Goal: Check status: Check status

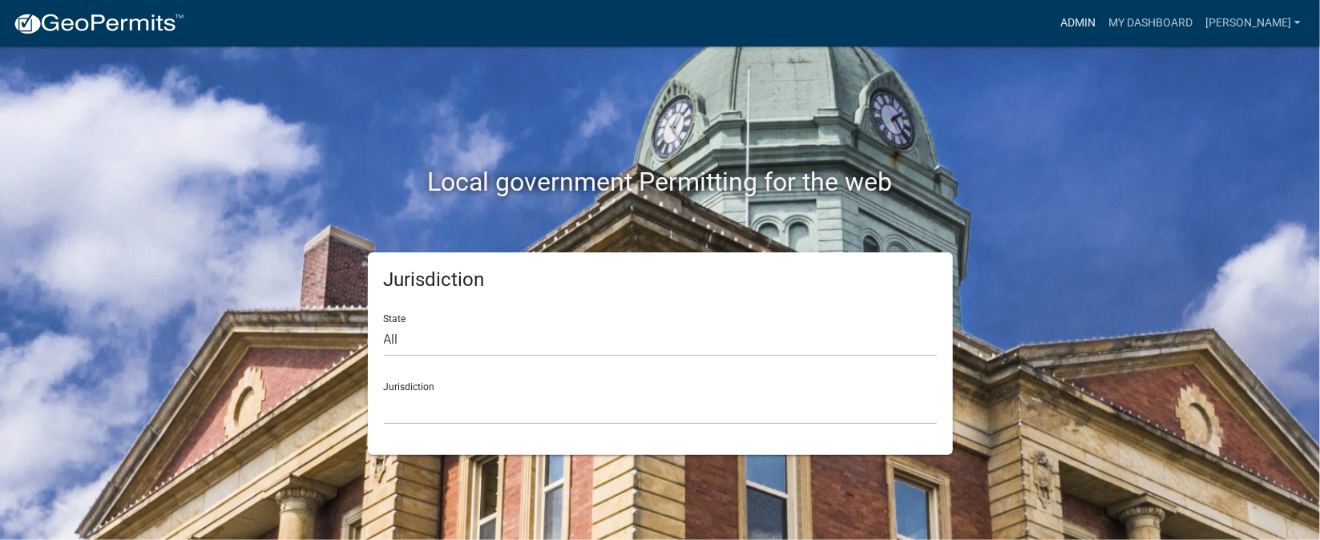
click at [1102, 18] on link "Admin" at bounding box center [1078, 23] width 48 height 30
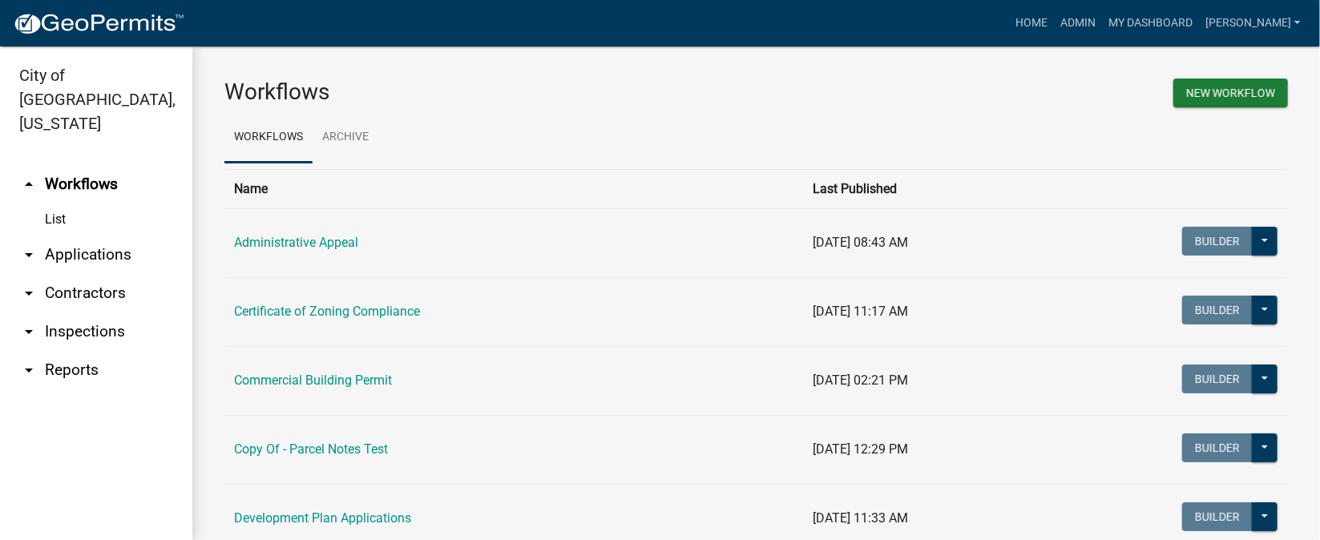
click at [96, 313] on link "arrow_drop_down Inspections" at bounding box center [96, 332] width 192 height 38
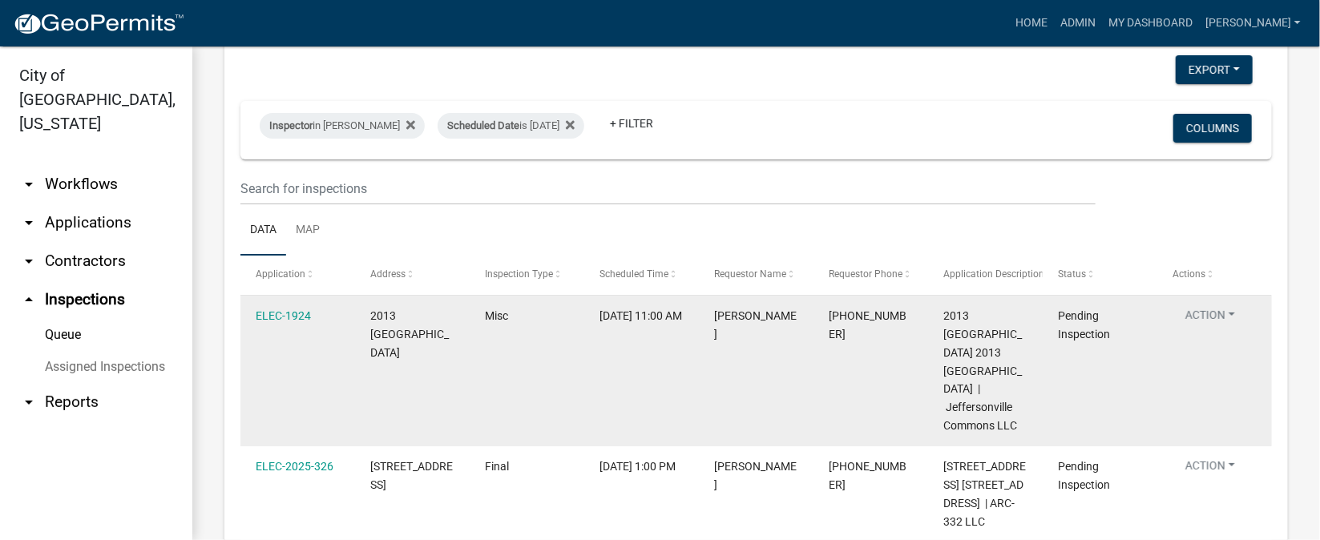
scroll to position [119, 0]
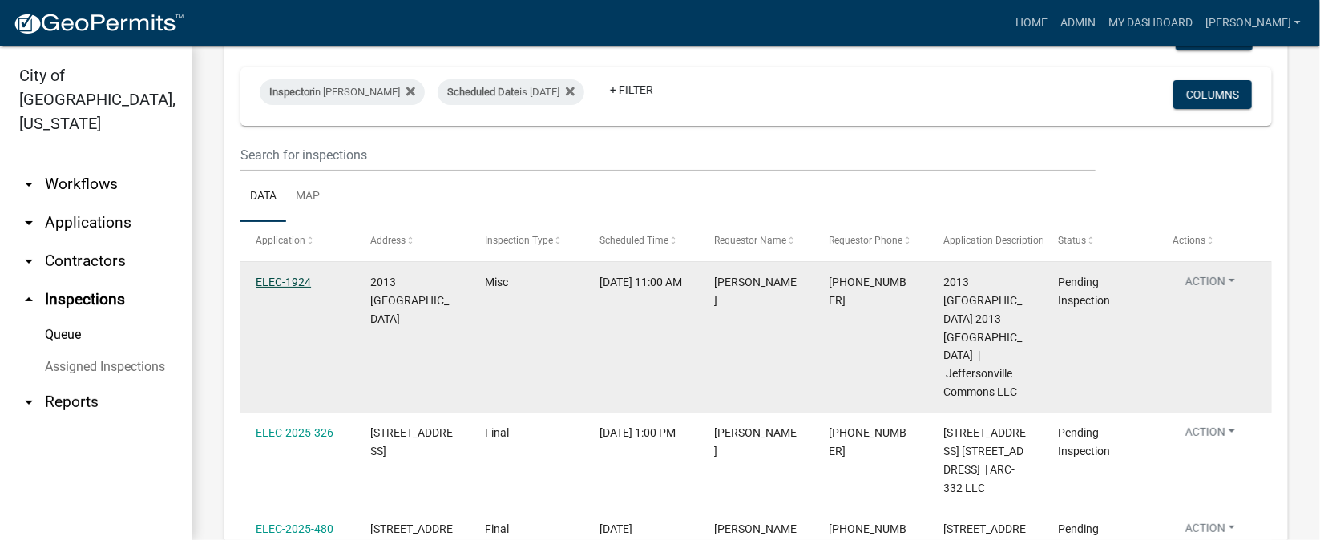
click at [275, 282] on link "ELEC-1924" at bounding box center [283, 282] width 55 height 13
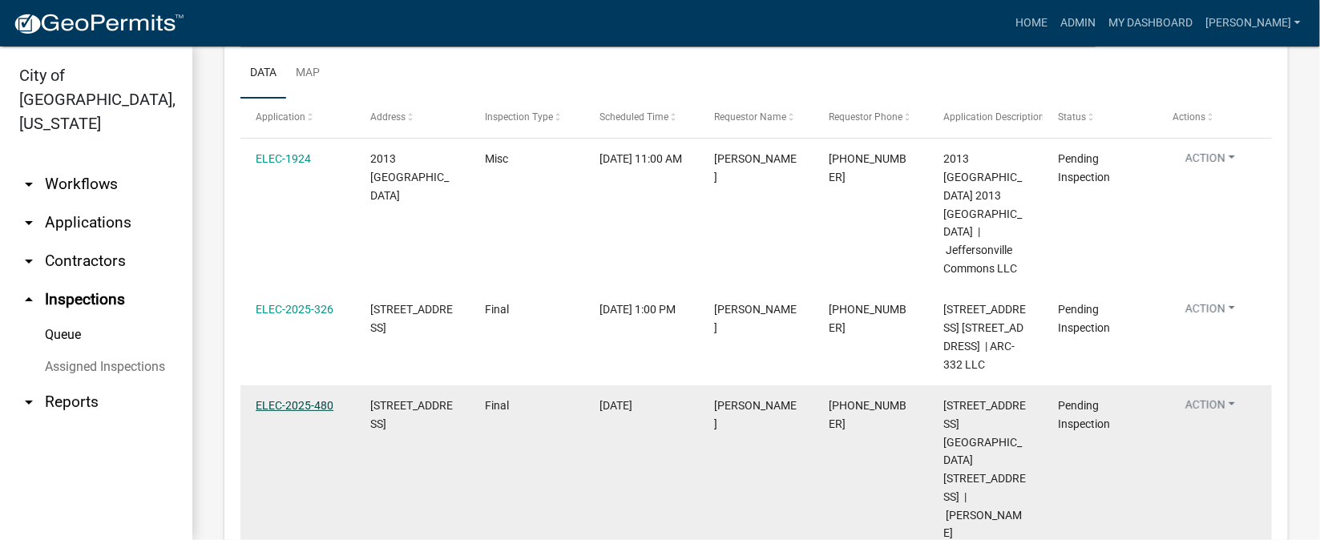
scroll to position [210, 0]
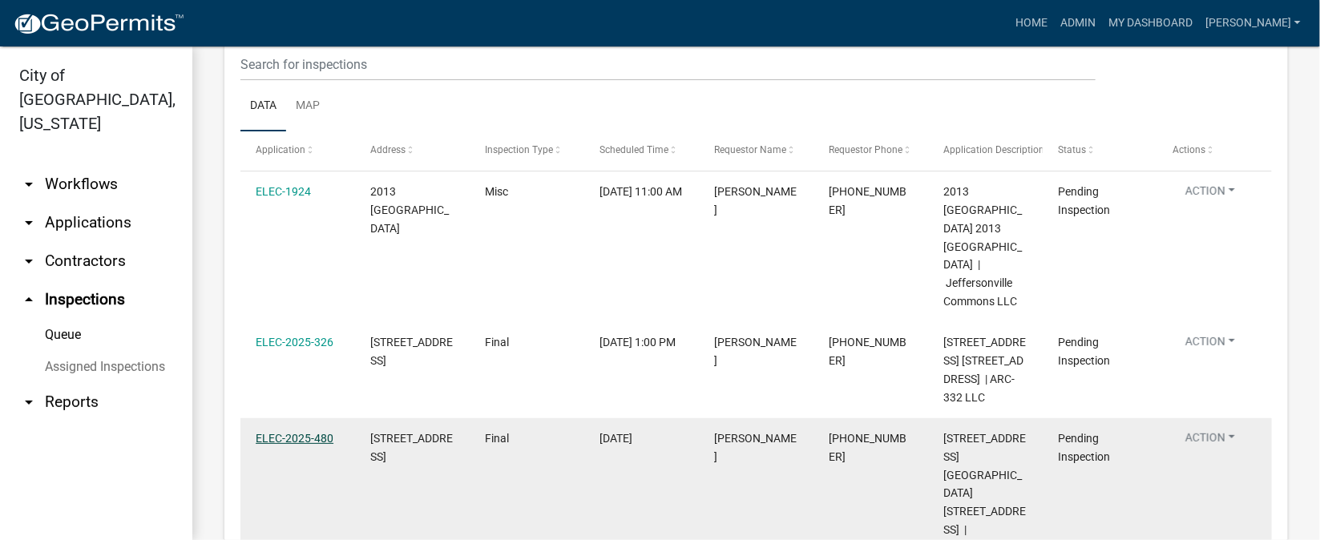
click at [269, 445] on link "ELEC-2025-480" at bounding box center [295, 438] width 78 height 13
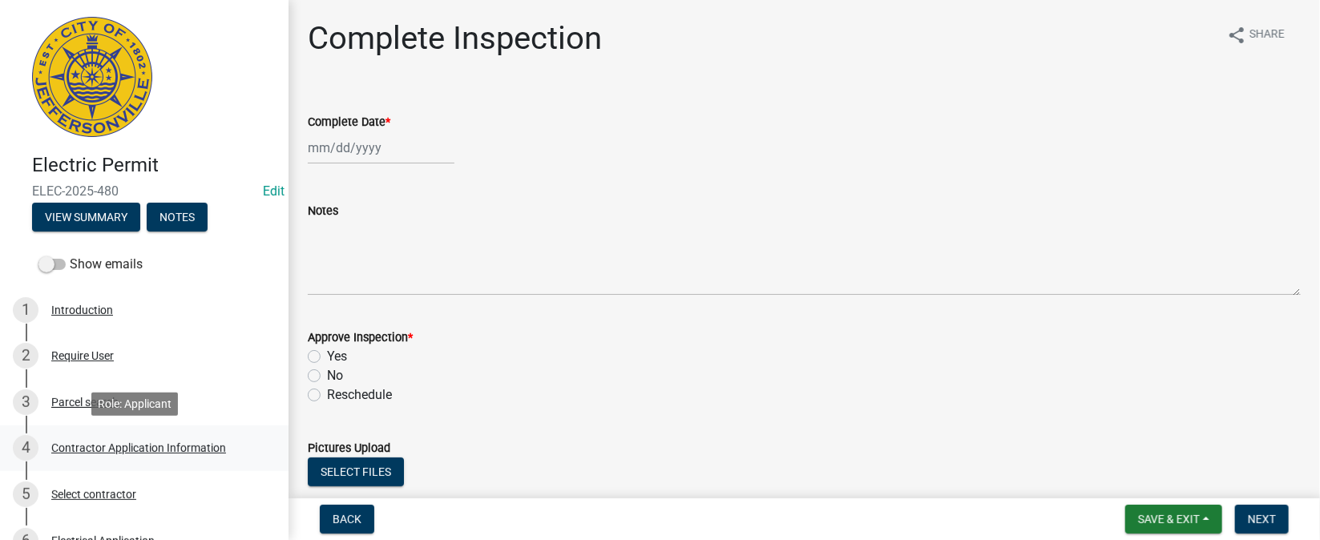
click at [128, 448] on div "Contractor Application Information" at bounding box center [138, 448] width 175 height 11
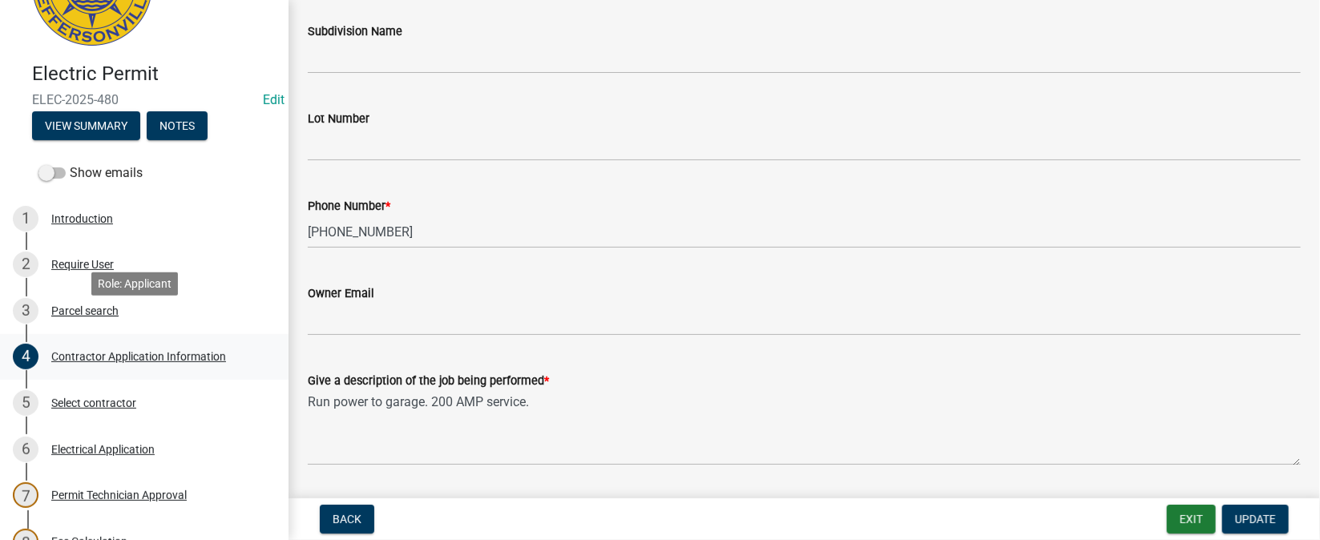
scroll to position [119, 0]
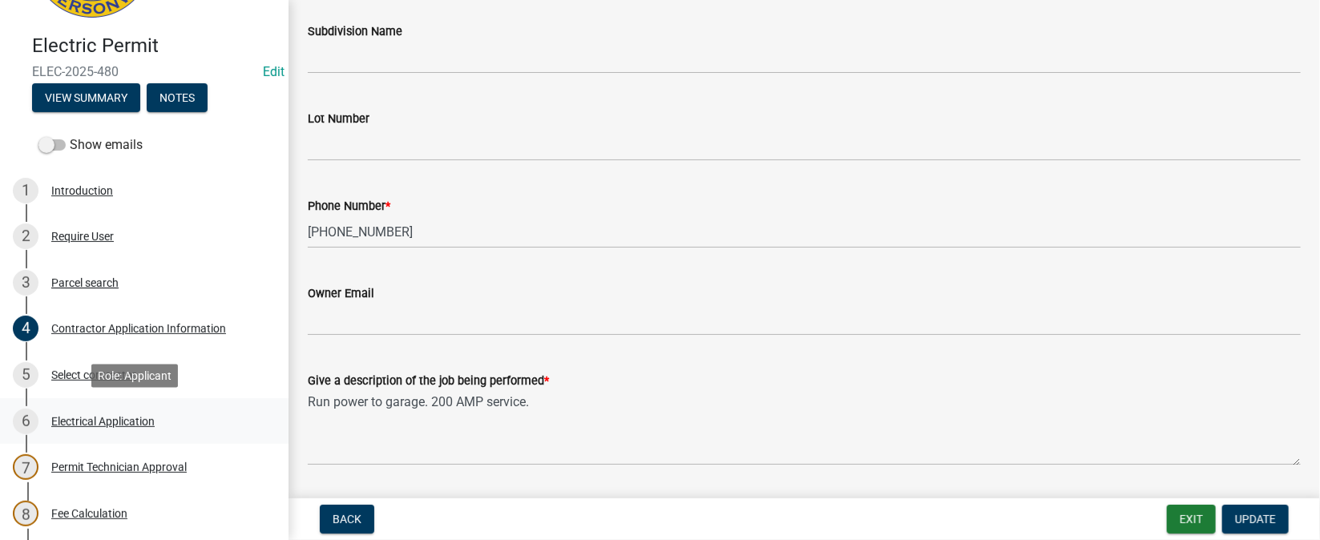
click at [114, 424] on div "Electrical Application" at bounding box center [102, 421] width 103 height 11
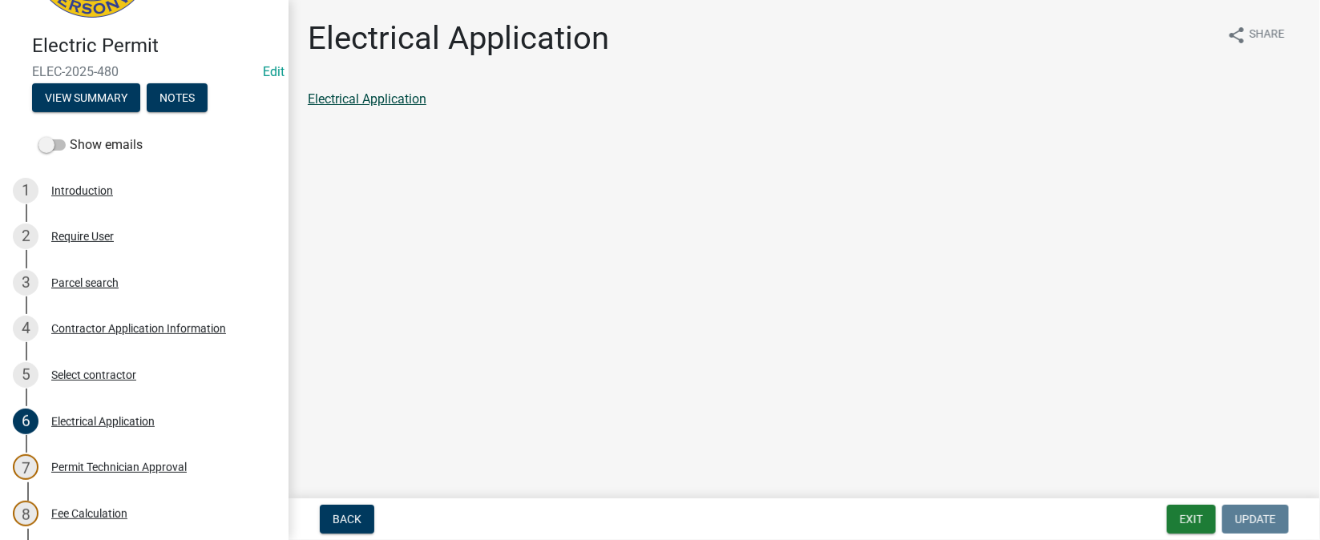
click at [404, 100] on link "Electrical Application" at bounding box center [367, 98] width 119 height 15
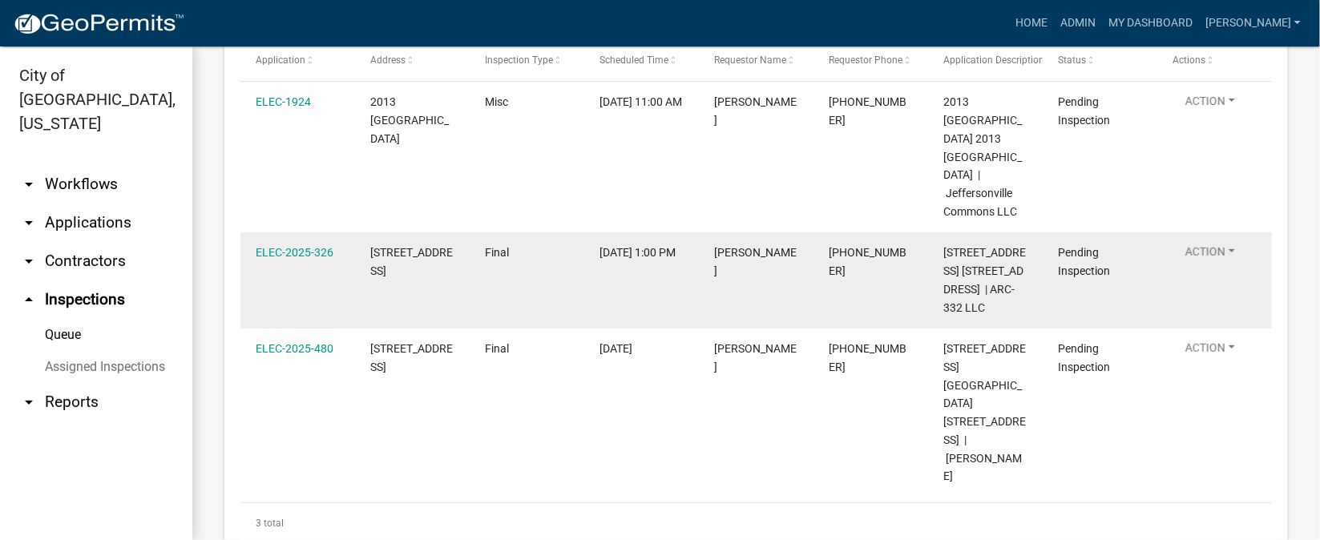
scroll to position [330, 0]
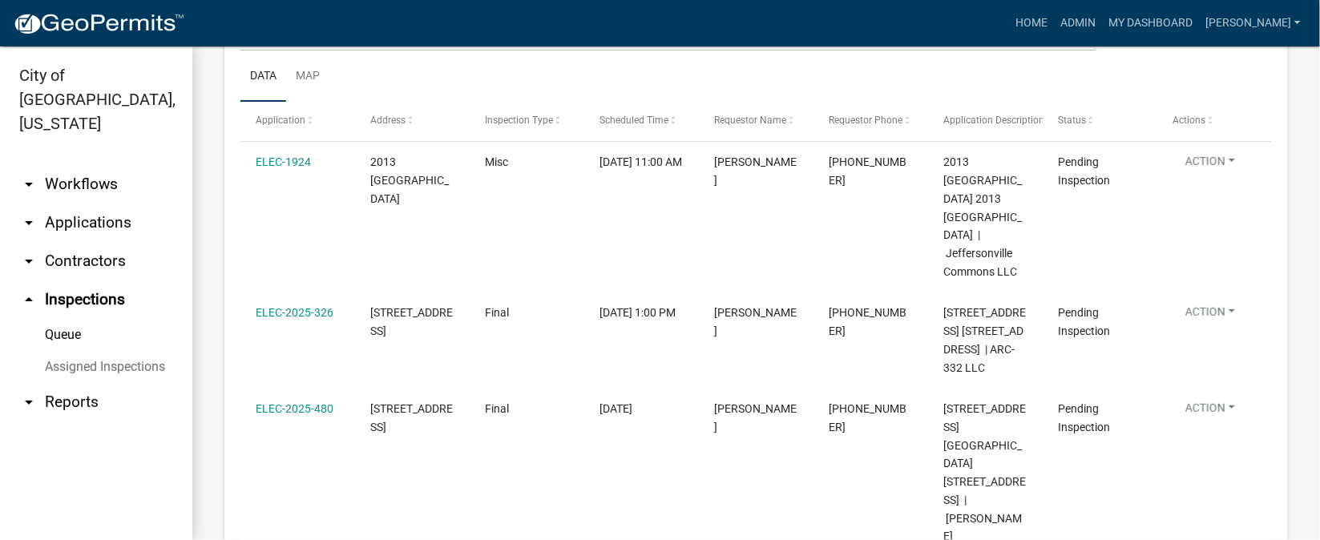
scroll to position [360, 0]
